Goal: Task Accomplishment & Management: Manage account settings

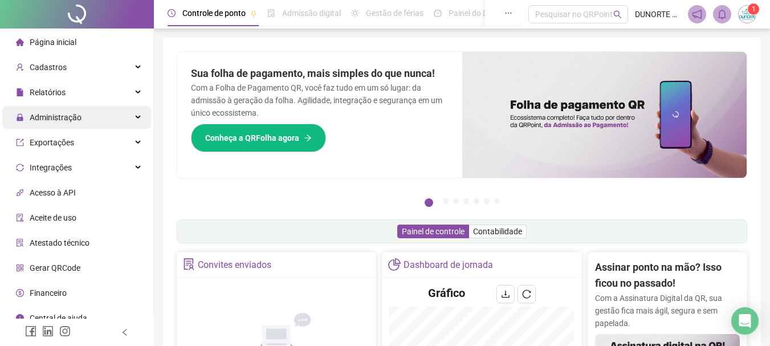
click at [43, 118] on span "Administração" at bounding box center [56, 117] width 52 height 9
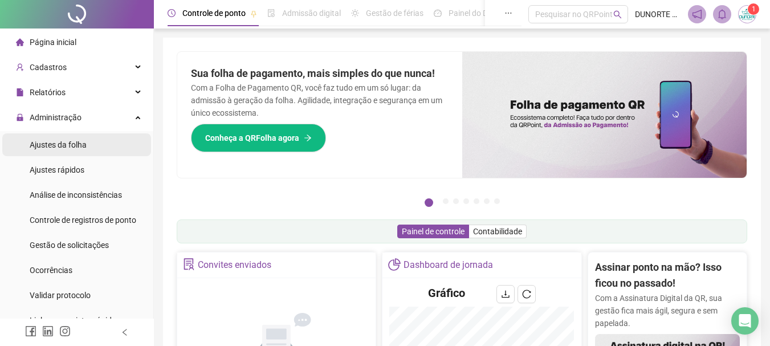
click at [81, 144] on span "Ajustes da folha" at bounding box center [58, 144] width 57 height 9
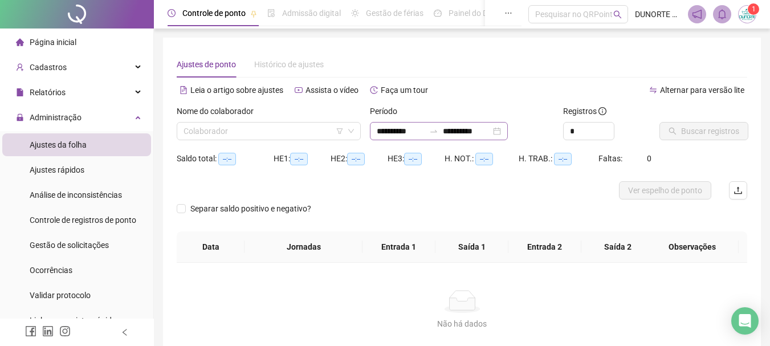
type input "**********"
click at [390, 134] on input "**********" at bounding box center [400, 131] width 48 height 13
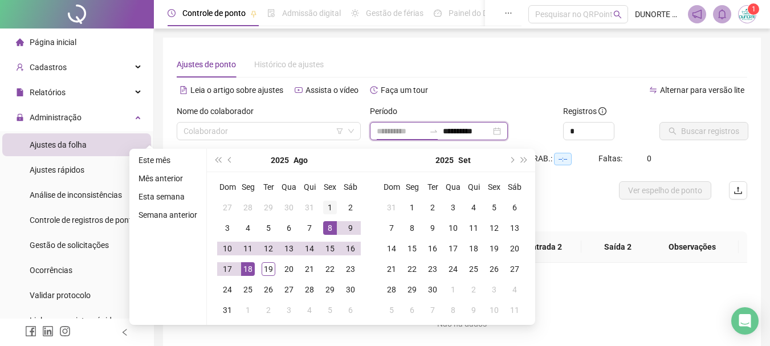
type input "**********"
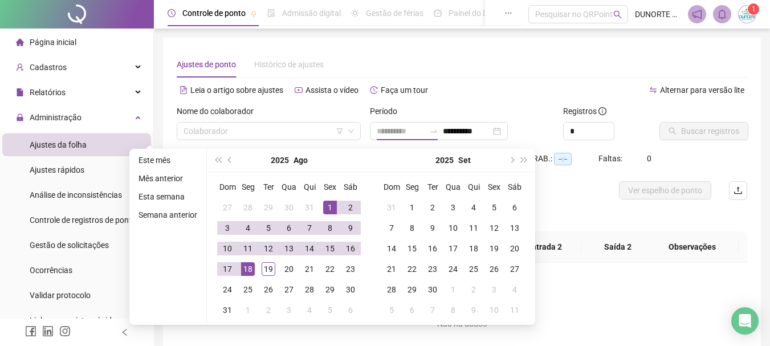
click at [334, 202] on div "1" at bounding box center [330, 207] width 14 height 14
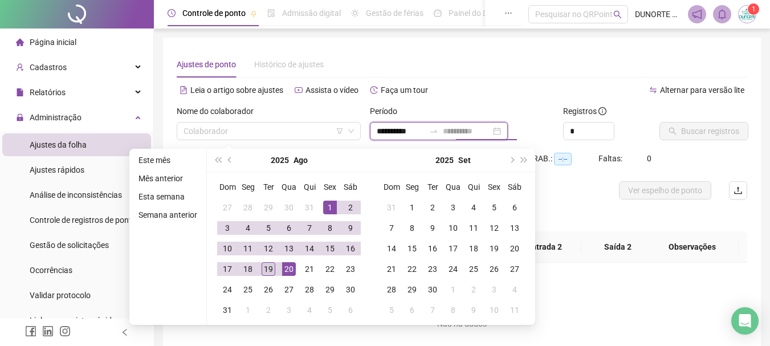
type input "**********"
click at [267, 271] on div "19" at bounding box center [268, 269] width 14 height 14
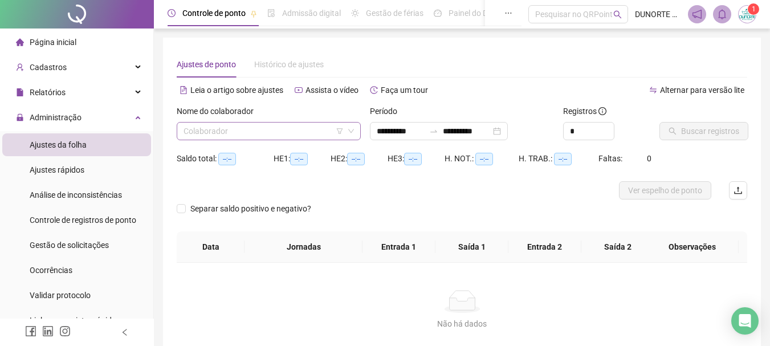
click at [217, 134] on input "search" at bounding box center [263, 130] width 160 height 17
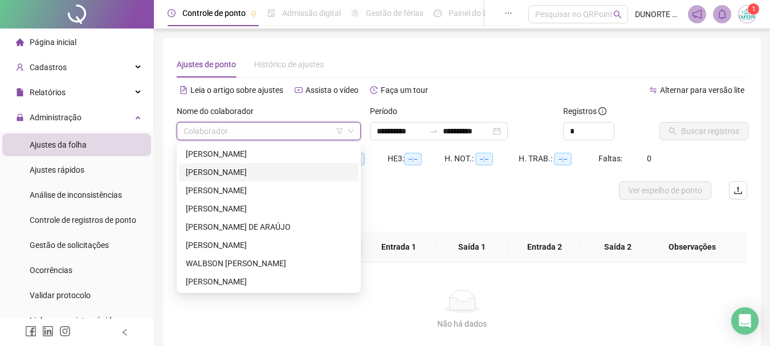
click at [230, 159] on div "[PERSON_NAME]" at bounding box center [269, 154] width 166 height 13
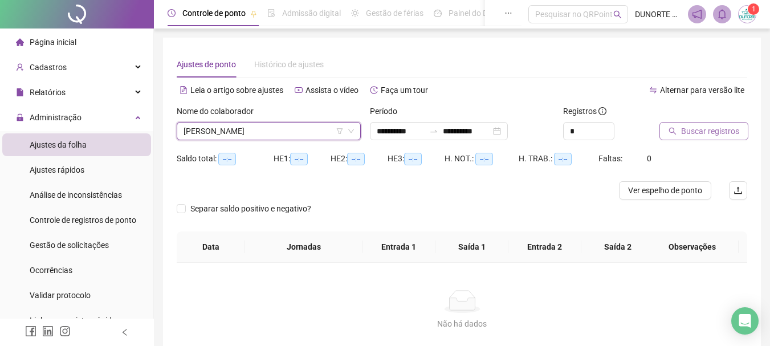
click at [688, 129] on span "Buscar registros" at bounding box center [710, 131] width 58 height 13
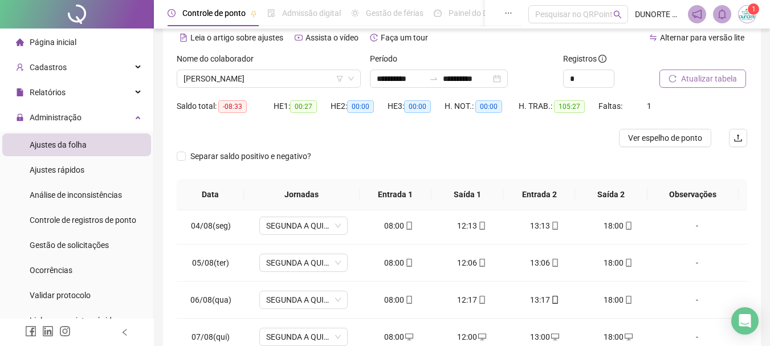
scroll to position [59, 0]
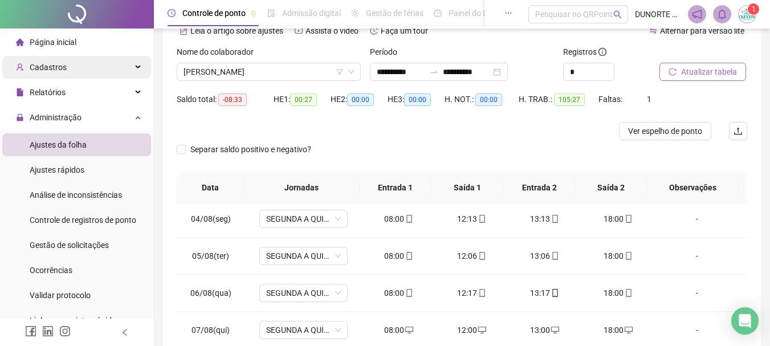
click at [63, 71] on span "Cadastros" at bounding box center [48, 67] width 37 height 9
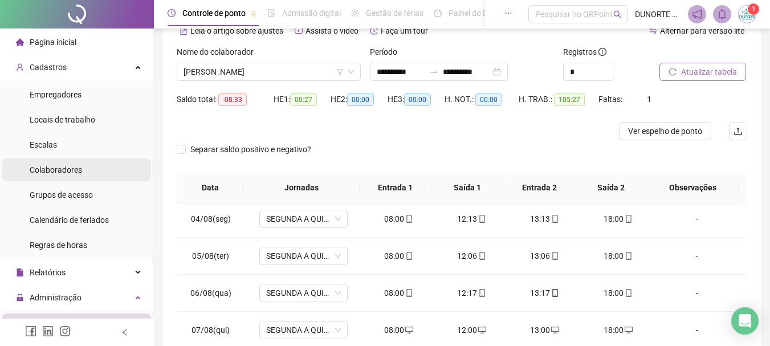
click at [58, 169] on span "Colaboradores" at bounding box center [56, 169] width 52 height 9
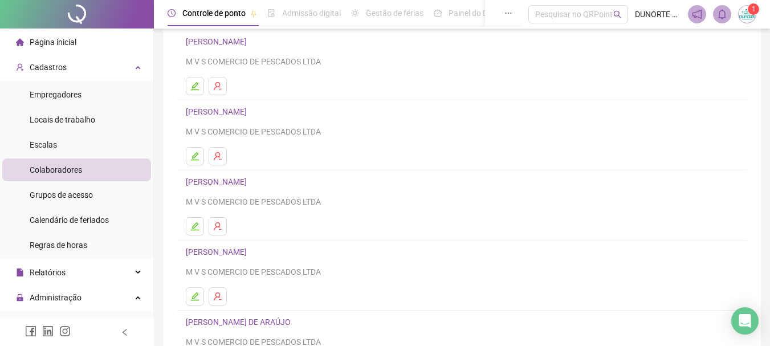
scroll to position [114, 0]
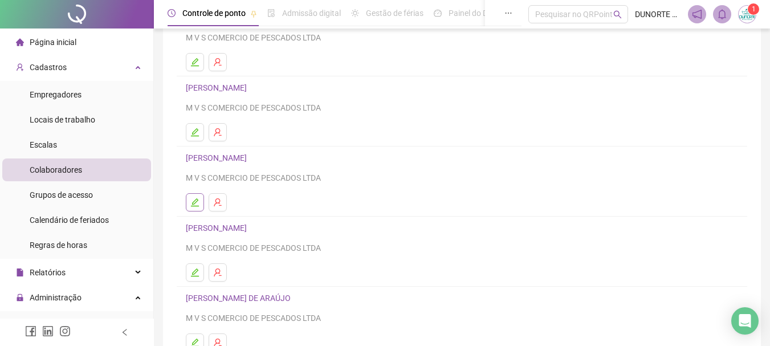
click at [194, 208] on button "button" at bounding box center [195, 202] width 18 height 18
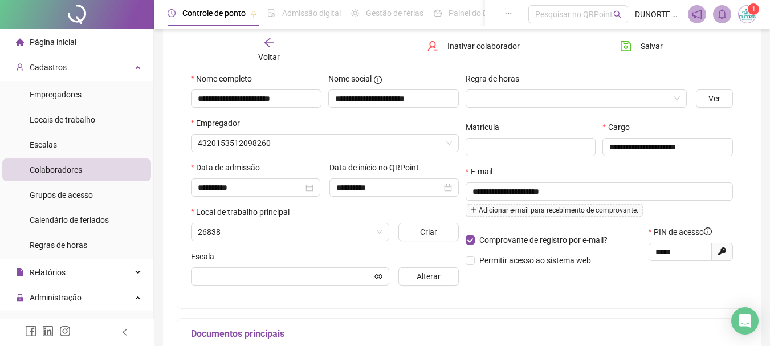
scroll to position [120, 0]
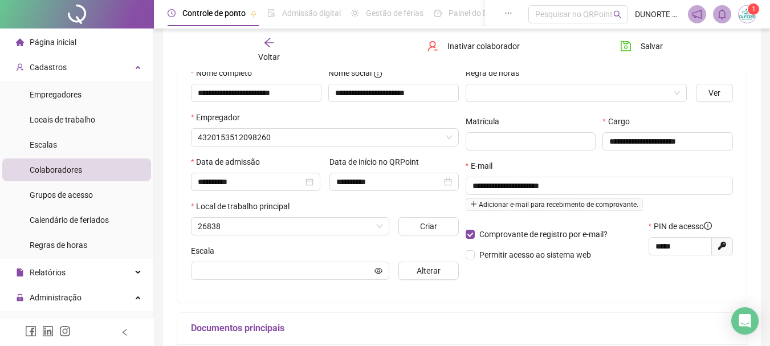
type input "**********"
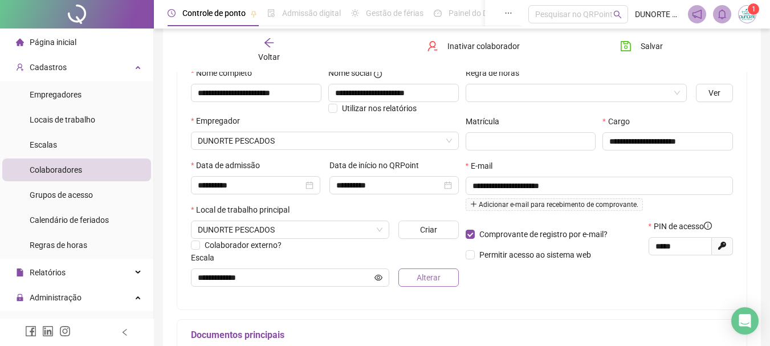
click at [419, 277] on span "Alterar" at bounding box center [428, 277] width 24 height 13
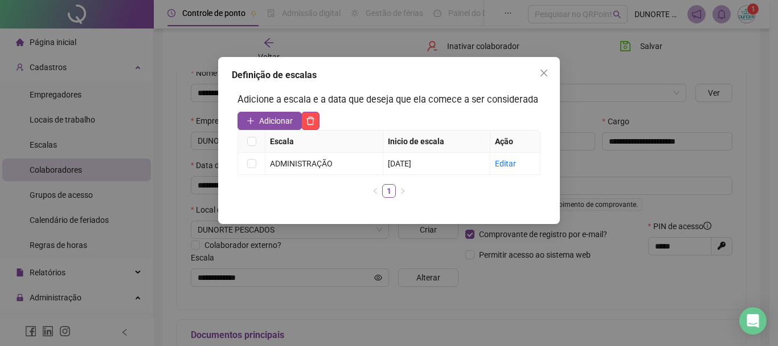
click at [545, 75] on icon "close" at bounding box center [543, 72] width 9 height 9
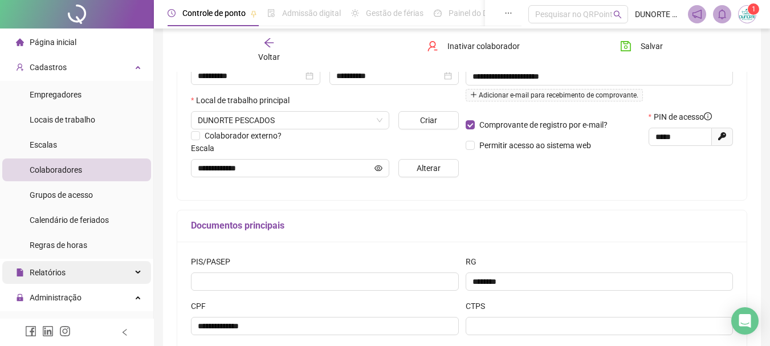
scroll to position [190, 0]
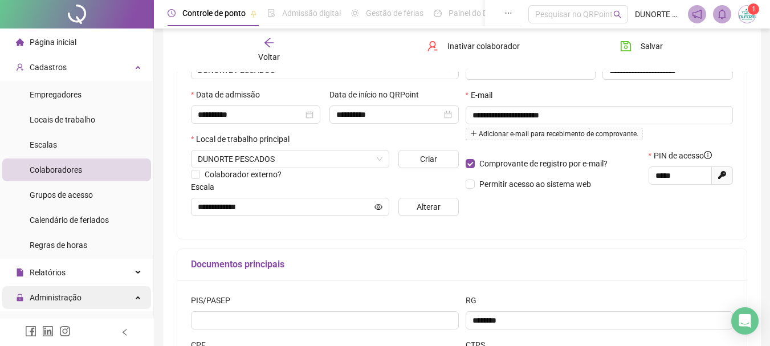
click at [68, 297] on span "Administração" at bounding box center [56, 297] width 52 height 9
click at [69, 293] on span "Administração" at bounding box center [56, 297] width 52 height 9
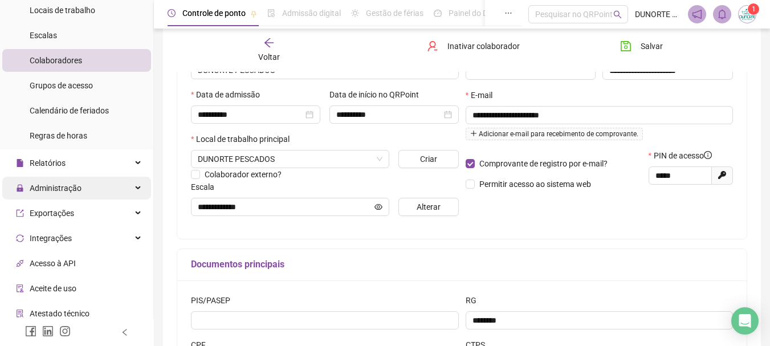
scroll to position [114, 0]
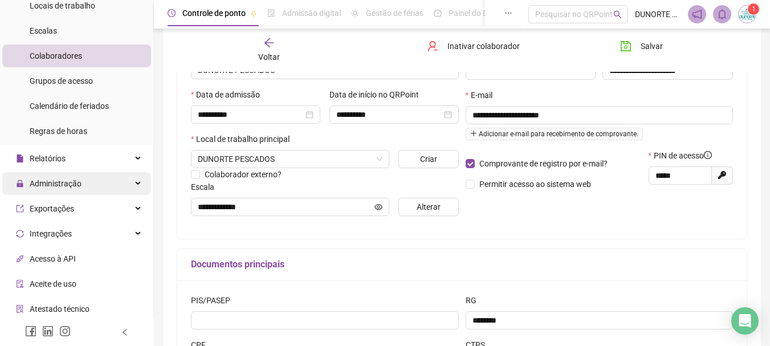
click at [67, 181] on span "Administração" at bounding box center [56, 183] width 52 height 9
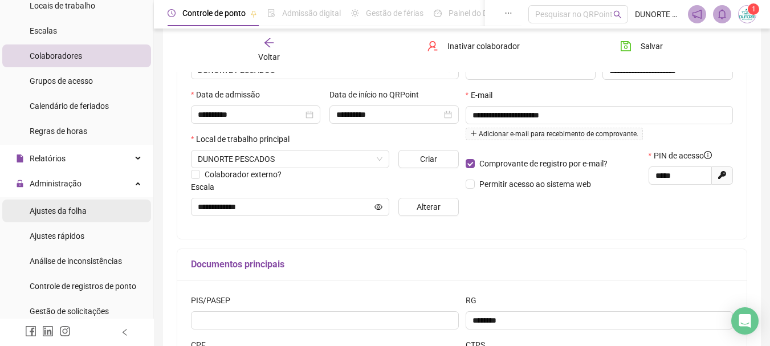
click at [66, 213] on span "Ajustes da folha" at bounding box center [58, 210] width 57 height 9
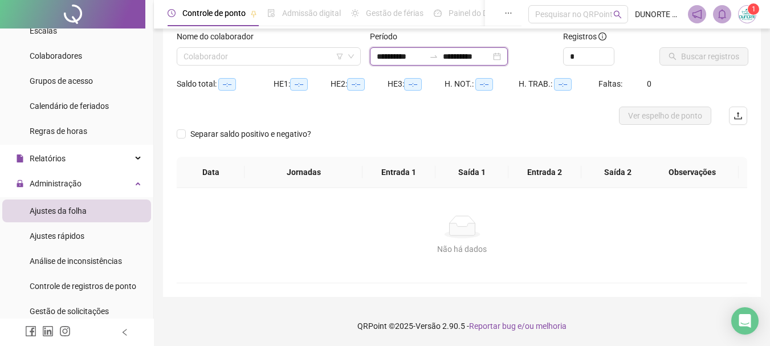
click at [462, 58] on input "**********" at bounding box center [467, 56] width 48 height 13
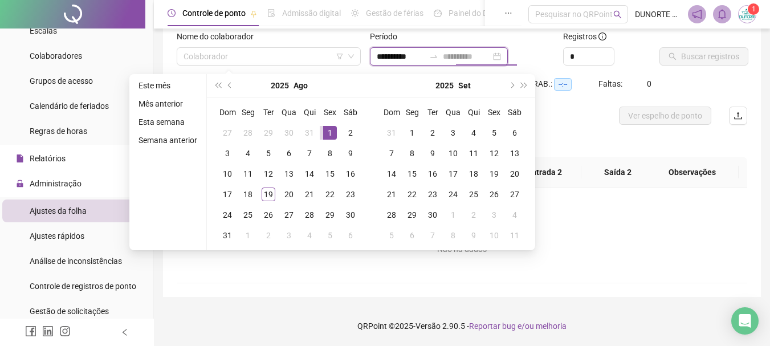
type input "**********"
click at [326, 128] on div "1" at bounding box center [330, 133] width 14 height 14
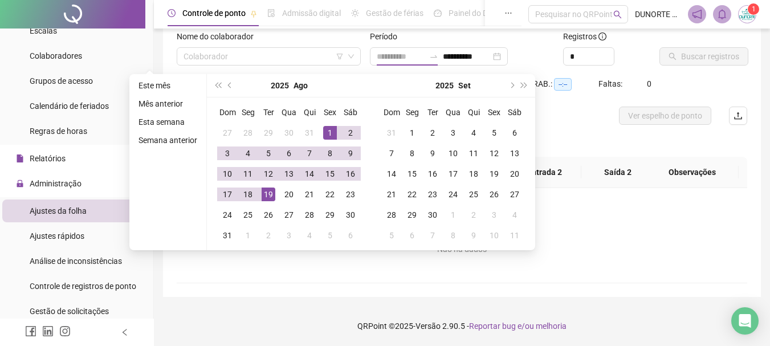
click at [265, 194] on div "19" at bounding box center [268, 194] width 14 height 14
type input "**********"
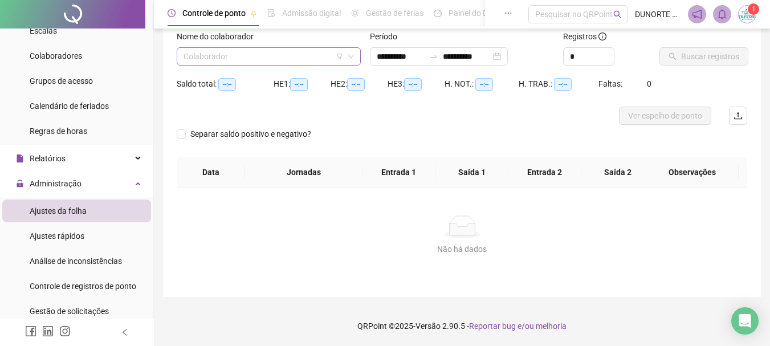
click at [218, 54] on input "search" at bounding box center [263, 56] width 160 height 17
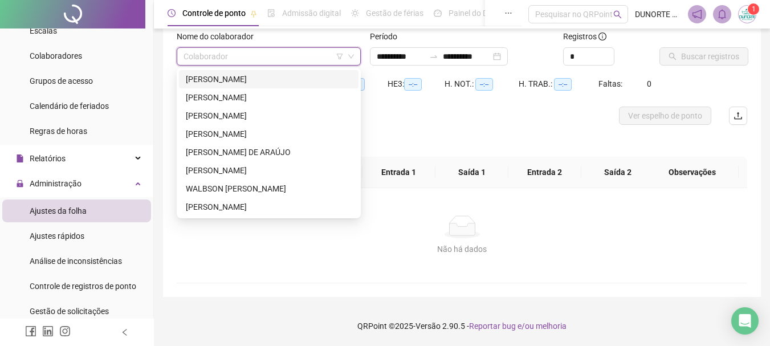
click at [219, 82] on div "[PERSON_NAME]" at bounding box center [269, 79] width 166 height 13
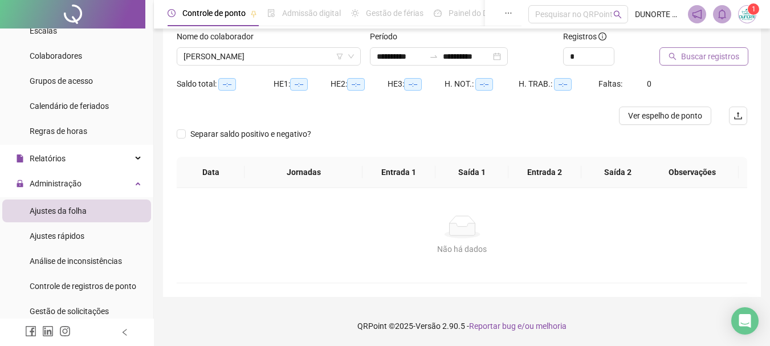
click at [719, 54] on span "Buscar registros" at bounding box center [710, 56] width 58 height 13
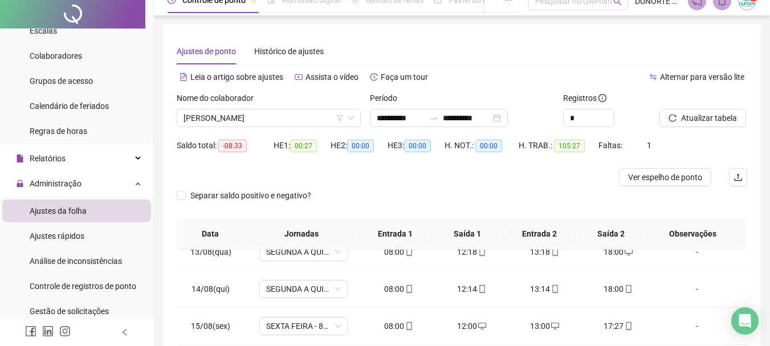
scroll to position [0, 0]
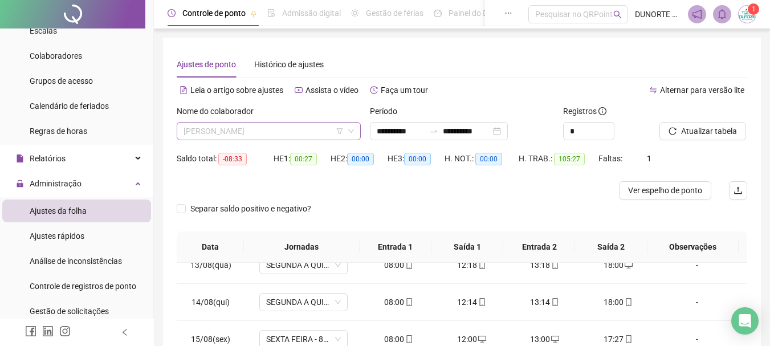
click at [234, 134] on span "[PERSON_NAME]" at bounding box center [268, 130] width 170 height 17
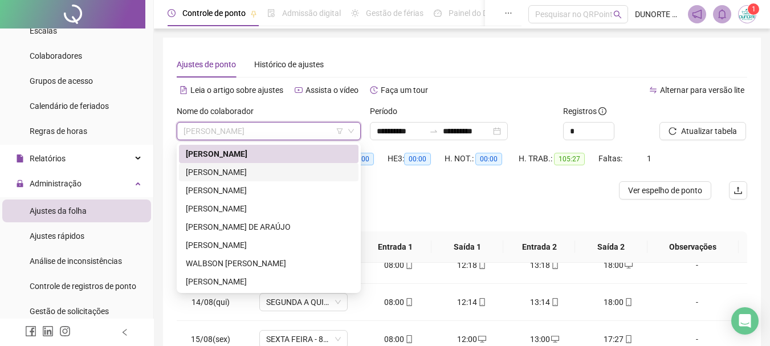
click at [237, 169] on div "[PERSON_NAME]" at bounding box center [269, 172] width 166 height 13
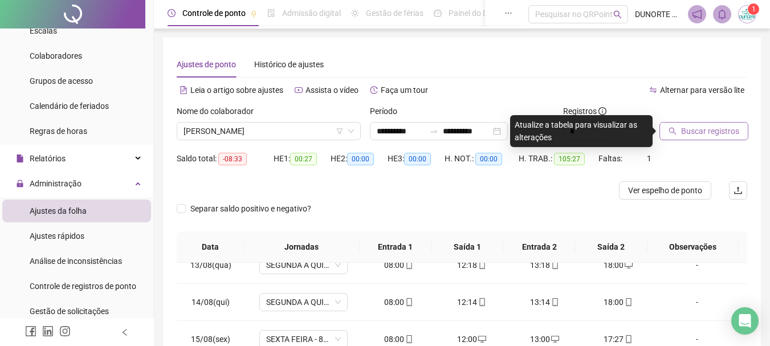
click at [689, 130] on span "Buscar registros" at bounding box center [710, 131] width 58 height 13
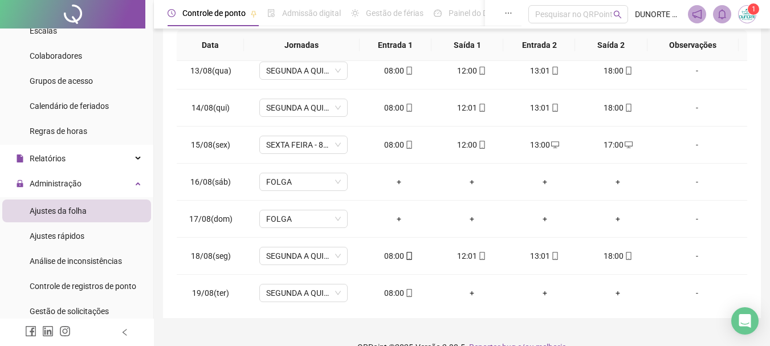
scroll to position [460, 0]
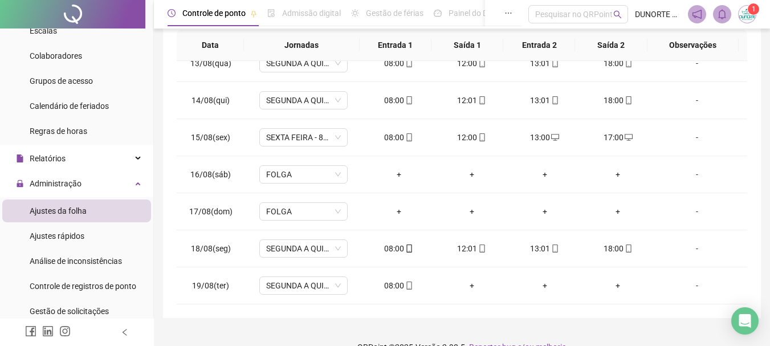
click at [736, 252] on td "-" at bounding box center [700, 248] width 93 height 37
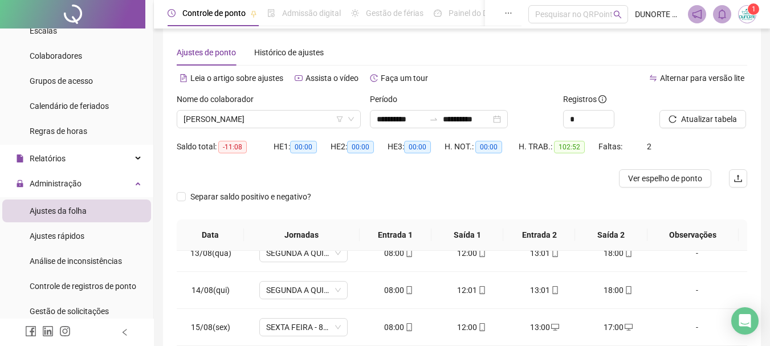
scroll to position [0, 0]
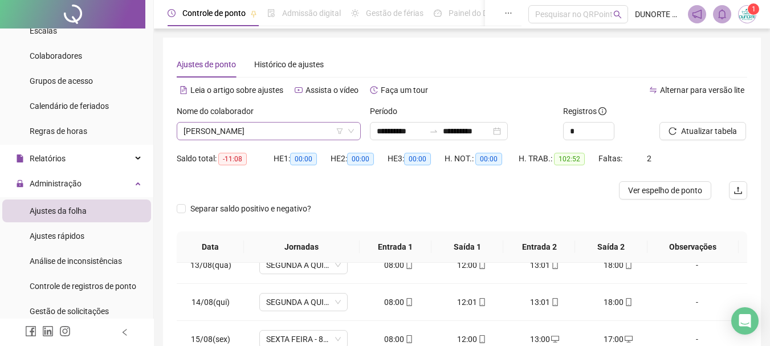
click at [279, 128] on span "[PERSON_NAME]" at bounding box center [268, 130] width 170 height 17
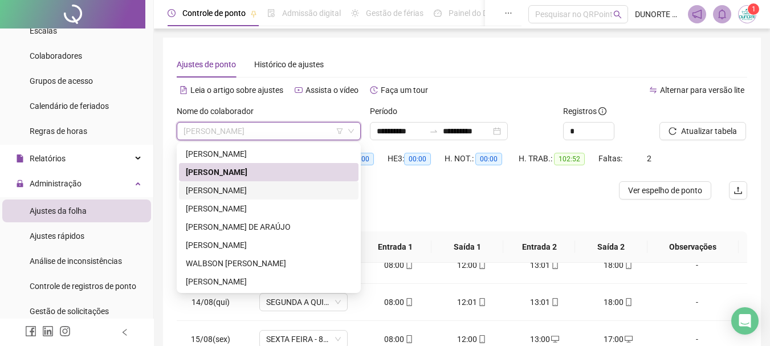
click at [261, 192] on div "[PERSON_NAME]" at bounding box center [269, 190] width 166 height 13
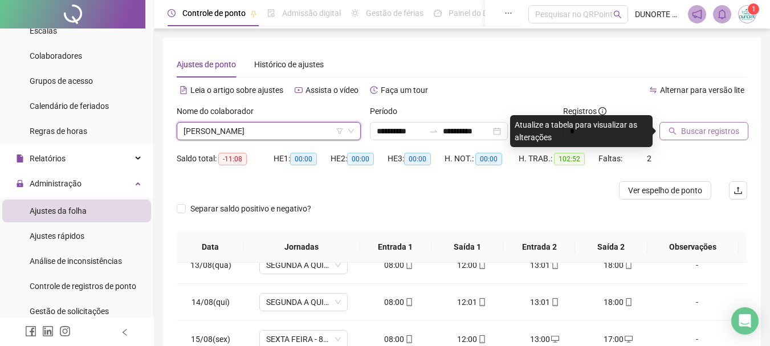
click at [678, 138] on button "Buscar registros" at bounding box center [703, 131] width 89 height 18
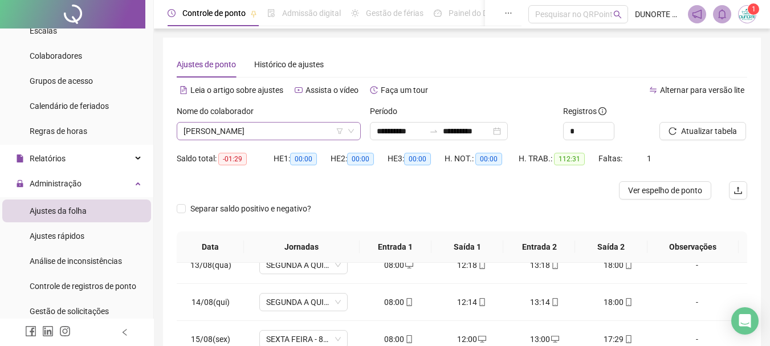
click at [232, 134] on span "[PERSON_NAME]" at bounding box center [268, 130] width 170 height 17
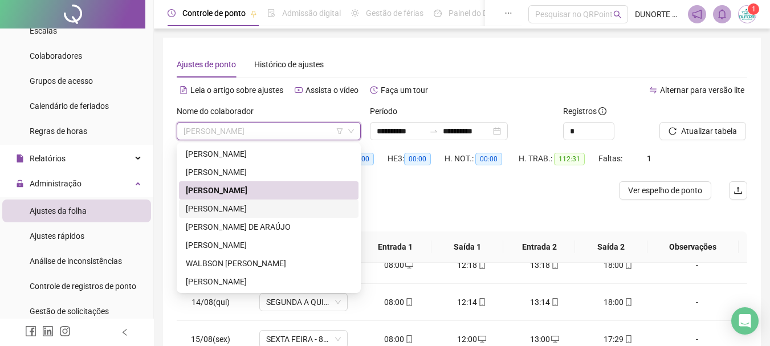
click at [231, 206] on div "[PERSON_NAME]" at bounding box center [269, 208] width 166 height 13
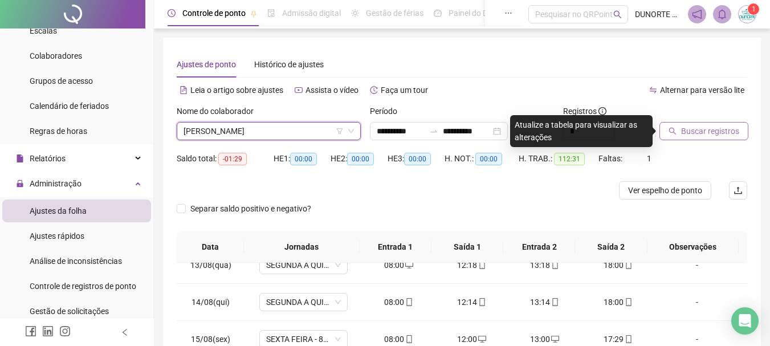
click at [696, 137] on span "Buscar registros" at bounding box center [710, 131] width 58 height 13
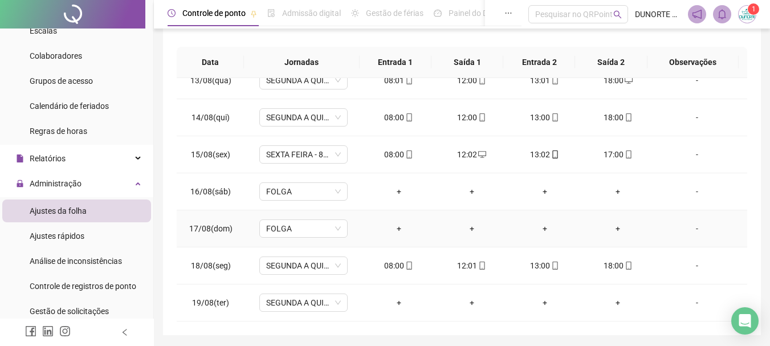
scroll to position [223, 0]
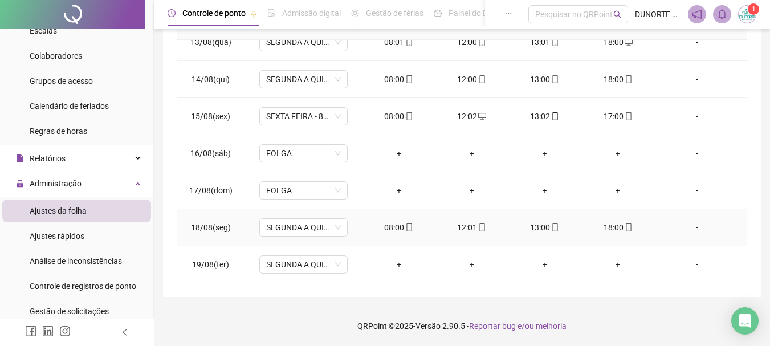
click at [534, 228] on div "13:00" at bounding box center [544, 227] width 55 height 13
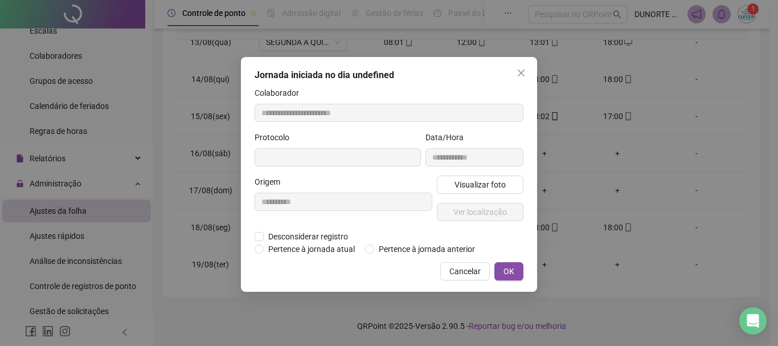
type input "**********"
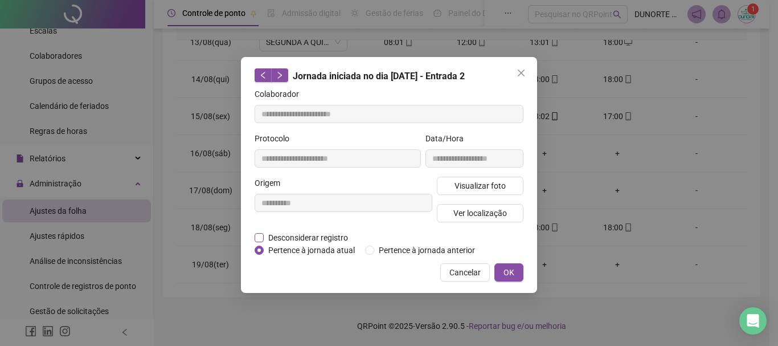
click at [294, 235] on span "Desconsiderar registro" at bounding box center [308, 237] width 89 height 13
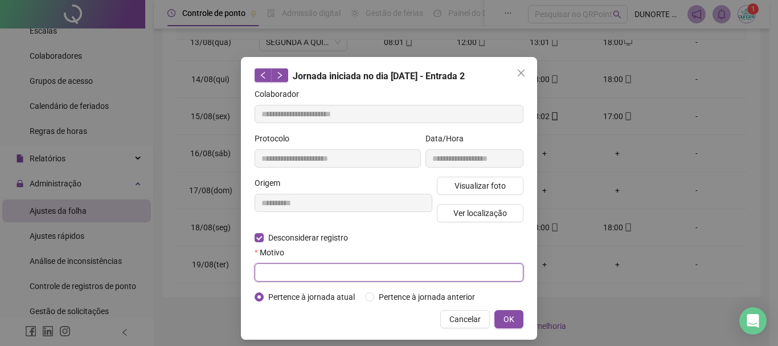
click at [444, 272] on input "text" at bounding box center [389, 272] width 269 height 18
type input "*"
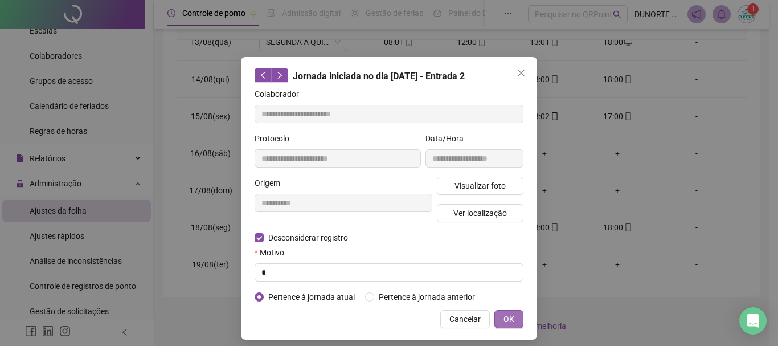
click at [498, 324] on button "OK" at bounding box center [508, 319] width 29 height 18
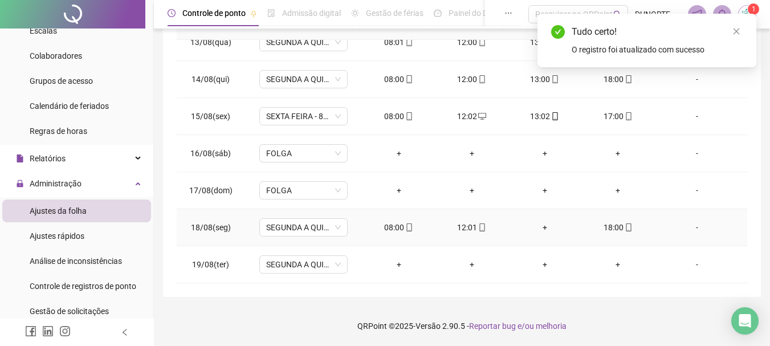
click at [541, 230] on div "+" at bounding box center [544, 227] width 55 height 13
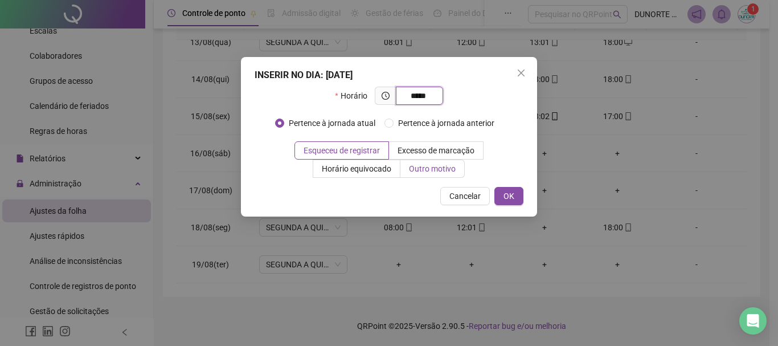
type input "*****"
click at [447, 171] on span "Outro motivo" at bounding box center [432, 168] width 47 height 9
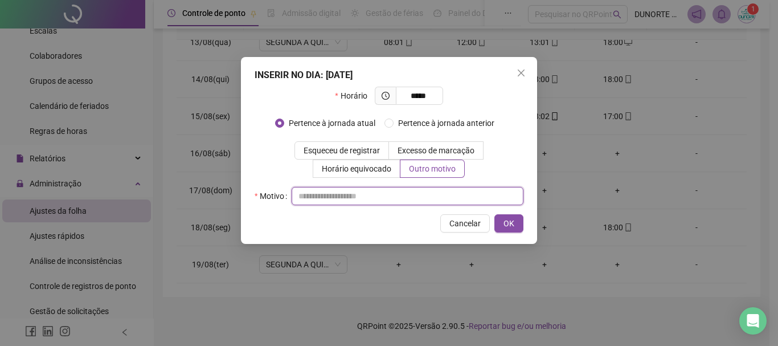
click at [362, 203] on input "text" at bounding box center [408, 196] width 232 height 18
type input "*"
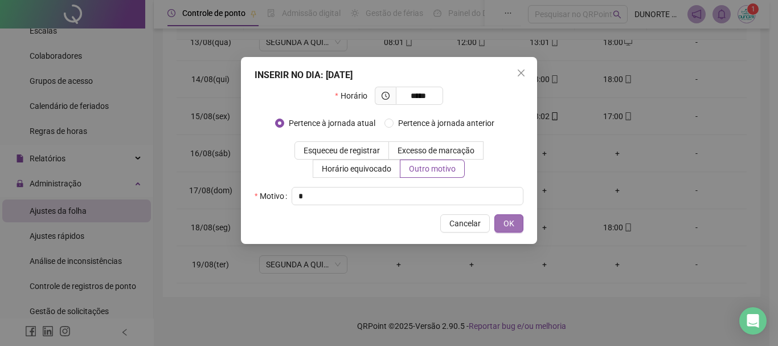
click at [500, 224] on button "OK" at bounding box center [508, 223] width 29 height 18
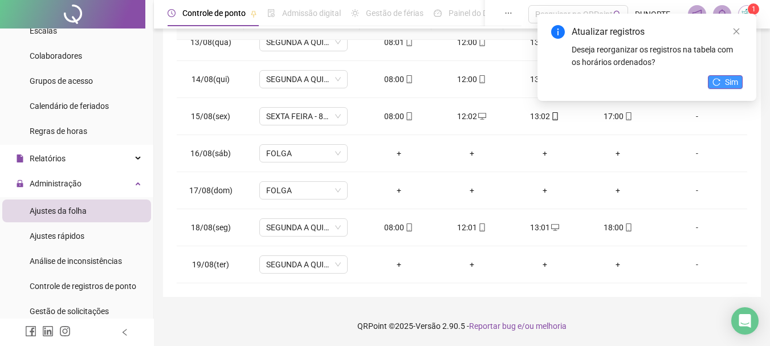
click at [725, 86] on span "Sim" at bounding box center [731, 82] width 13 height 13
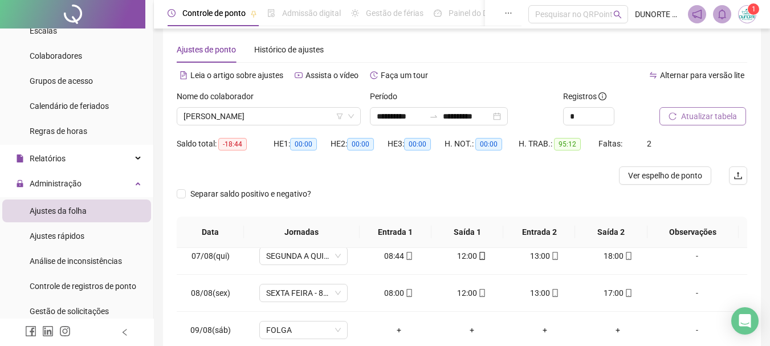
scroll to position [14, 0]
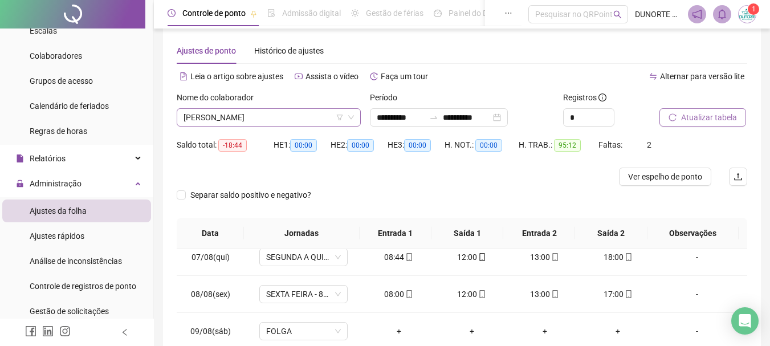
click at [222, 116] on span "[PERSON_NAME]" at bounding box center [268, 117] width 170 height 17
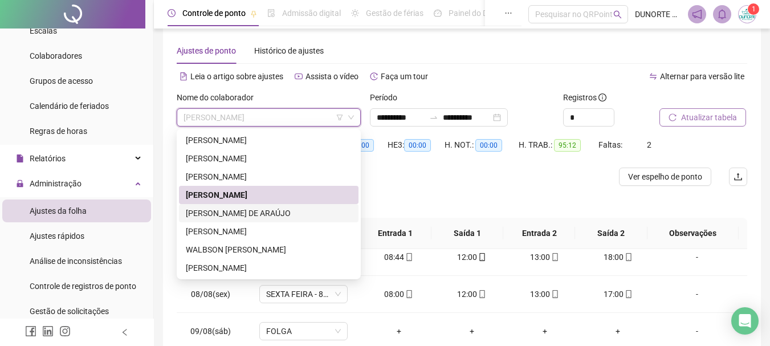
click at [224, 210] on div "[PERSON_NAME] DE ARAÚJO" at bounding box center [269, 213] width 166 height 13
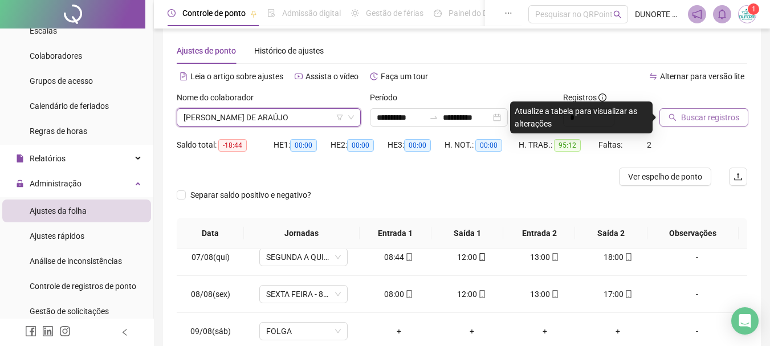
click at [697, 132] on div "Buscar registros" at bounding box center [702, 113] width 97 height 44
click at [700, 122] on span "Buscar registros" at bounding box center [710, 117] width 58 height 13
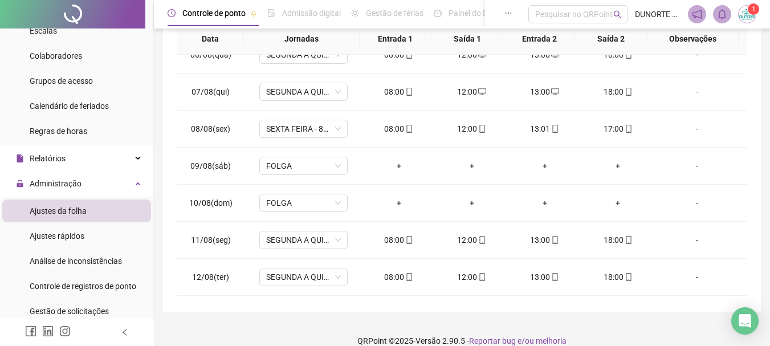
scroll to position [210, 0]
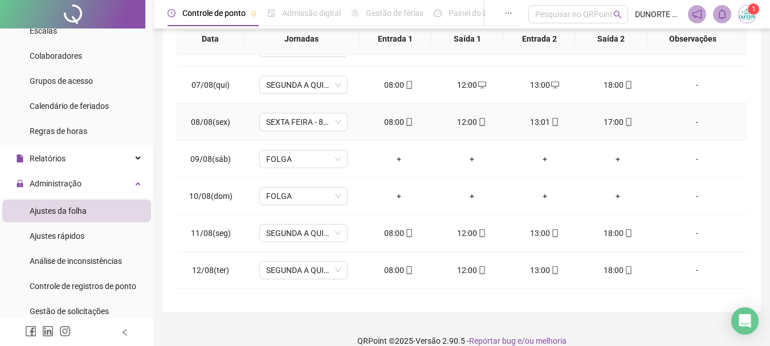
click at [463, 120] on div "12:00" at bounding box center [471, 122] width 55 height 13
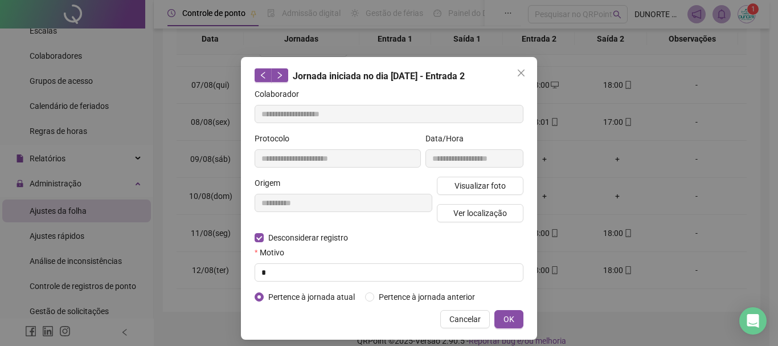
type input "**********"
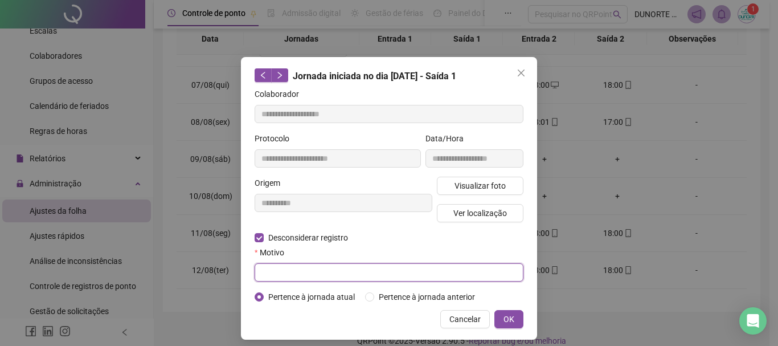
click at [457, 273] on input "text" at bounding box center [389, 272] width 269 height 18
type input "*"
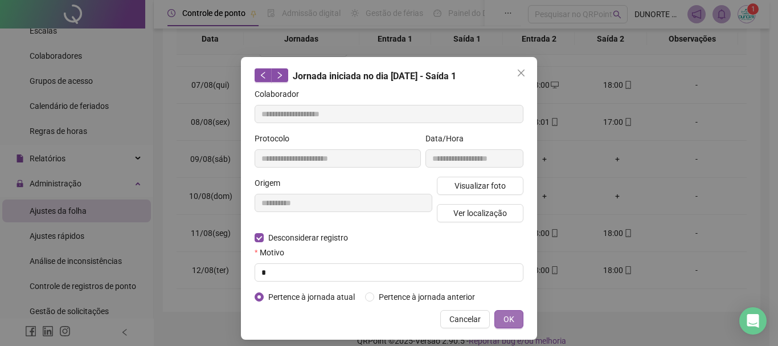
click at [504, 317] on span "OK" at bounding box center [509, 319] width 11 height 13
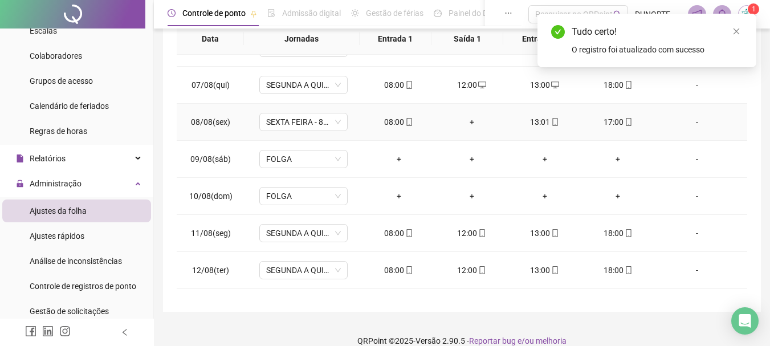
click at [466, 123] on div "+" at bounding box center [471, 122] width 55 height 13
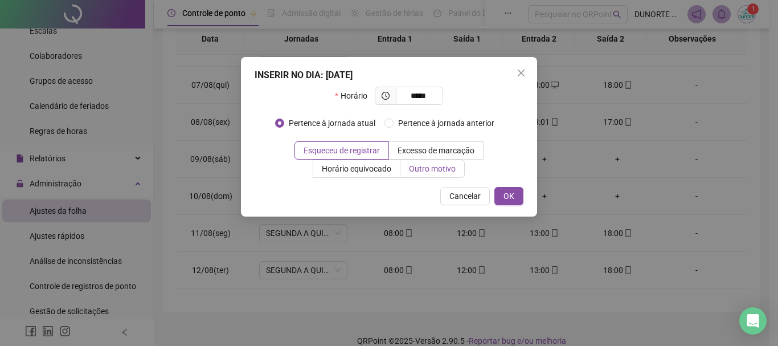
type input "*****"
click at [449, 166] on span "Outro motivo" at bounding box center [432, 168] width 47 height 9
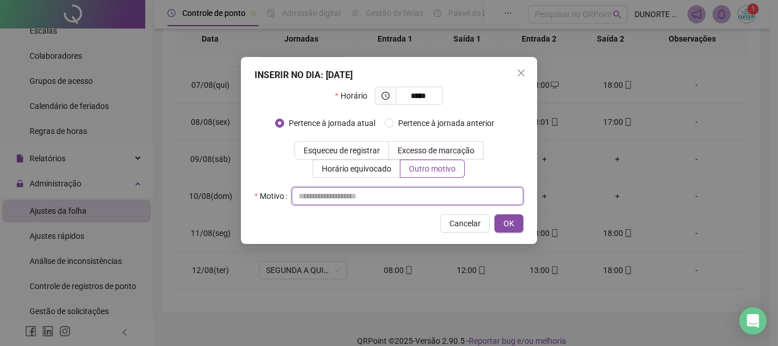
click at [397, 189] on input "text" at bounding box center [408, 196] width 232 height 18
type input "*"
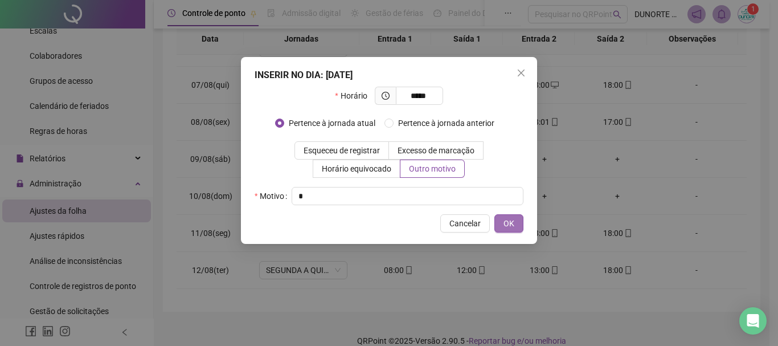
click at [521, 220] on button "OK" at bounding box center [508, 223] width 29 height 18
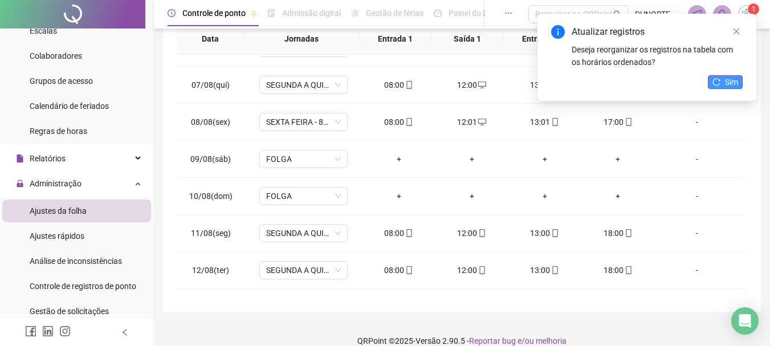
click at [728, 80] on span "Sim" at bounding box center [731, 82] width 13 height 13
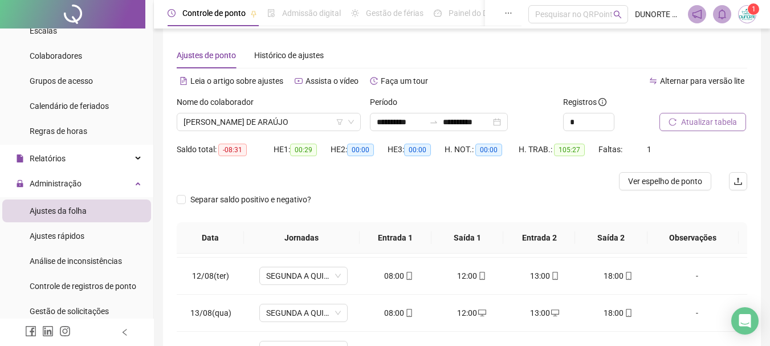
scroll to position [7, 0]
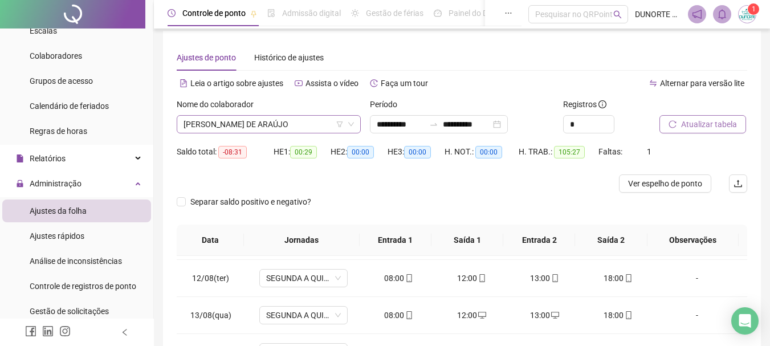
click at [247, 127] on span "[PERSON_NAME] DE ARAÚJO" at bounding box center [268, 124] width 170 height 17
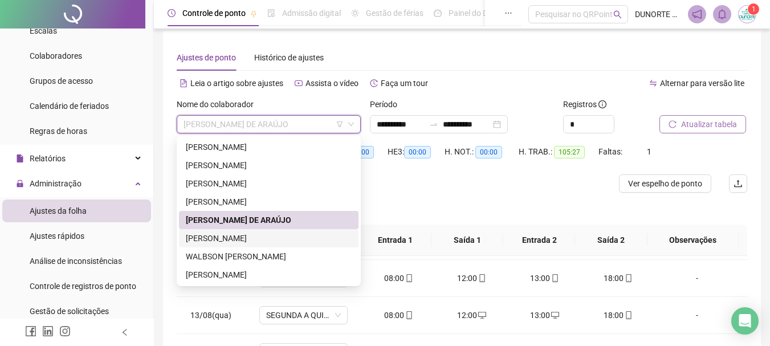
click at [216, 232] on div "[PERSON_NAME]" at bounding box center [269, 238] width 166 height 13
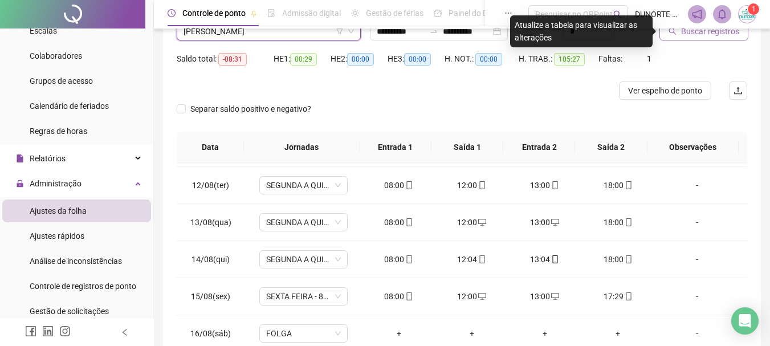
scroll to position [96, 0]
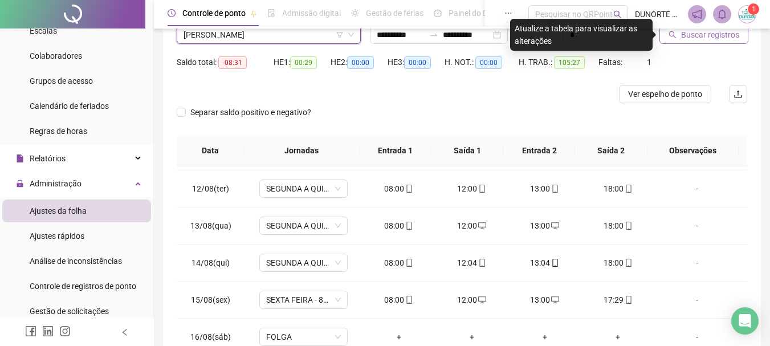
click at [705, 34] on span "Buscar registros" at bounding box center [710, 34] width 58 height 13
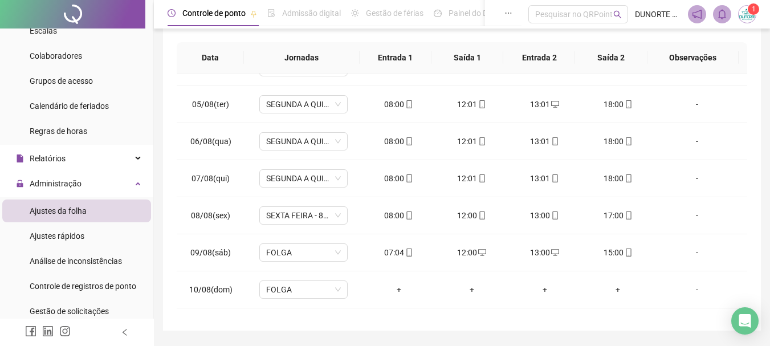
scroll to position [31, 0]
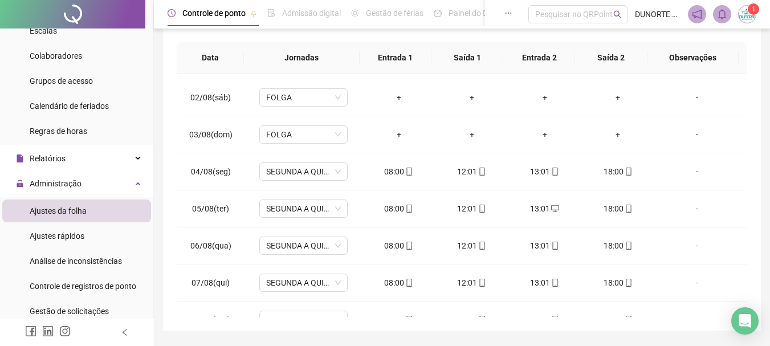
drag, startPoint x: 747, startPoint y: 96, endPoint x: 743, endPoint y: 86, distance: 10.5
click at [743, 86] on div "**********" at bounding box center [461, 89] width 597 height 482
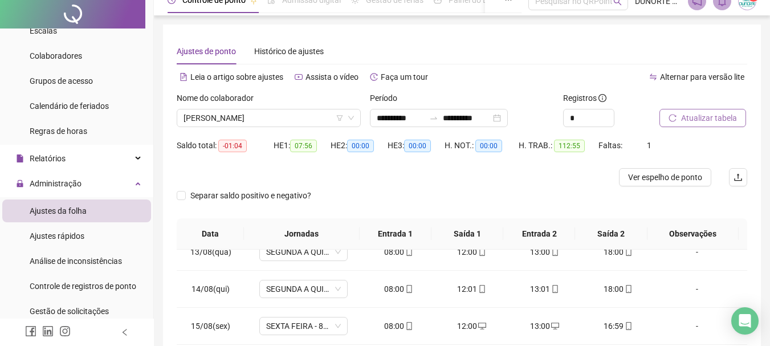
scroll to position [0, 0]
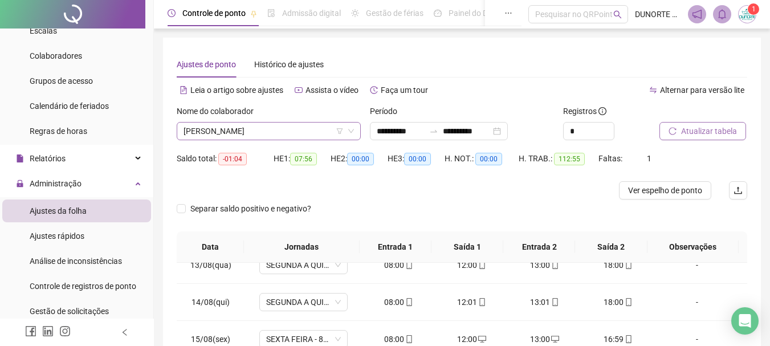
click at [226, 129] on span "[PERSON_NAME]" at bounding box center [268, 130] width 170 height 17
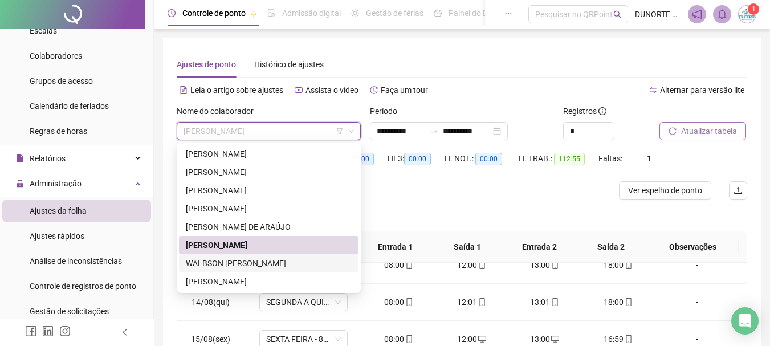
click at [216, 265] on div "WALBSON [PERSON_NAME]" at bounding box center [269, 263] width 166 height 13
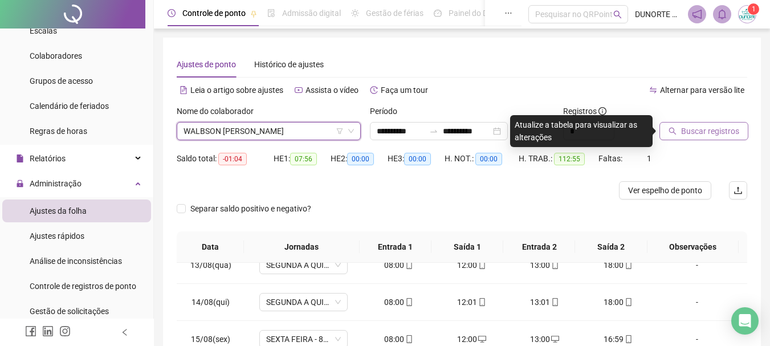
click at [712, 129] on span "Buscar registros" at bounding box center [710, 131] width 58 height 13
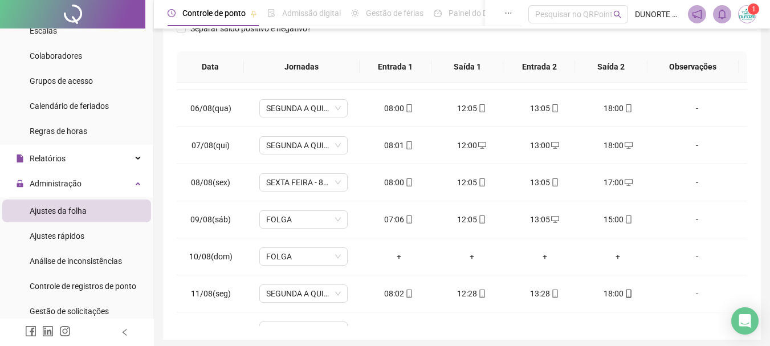
scroll to position [193, 0]
